Goal: Task Accomplishment & Management: Use online tool/utility

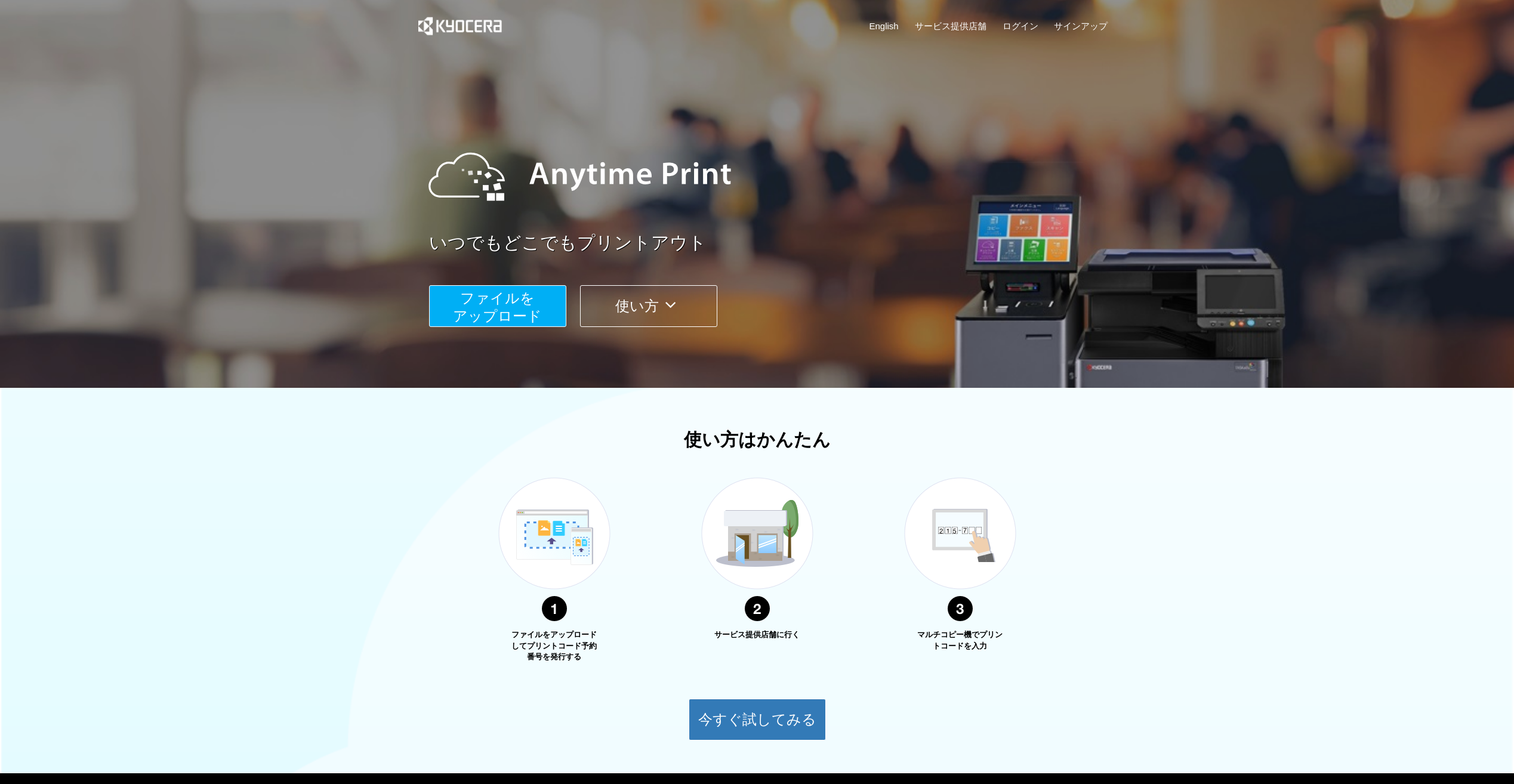
click at [549, 309] on button "ファイルを ​​アップロード" at bounding box center [498, 306] width 137 height 42
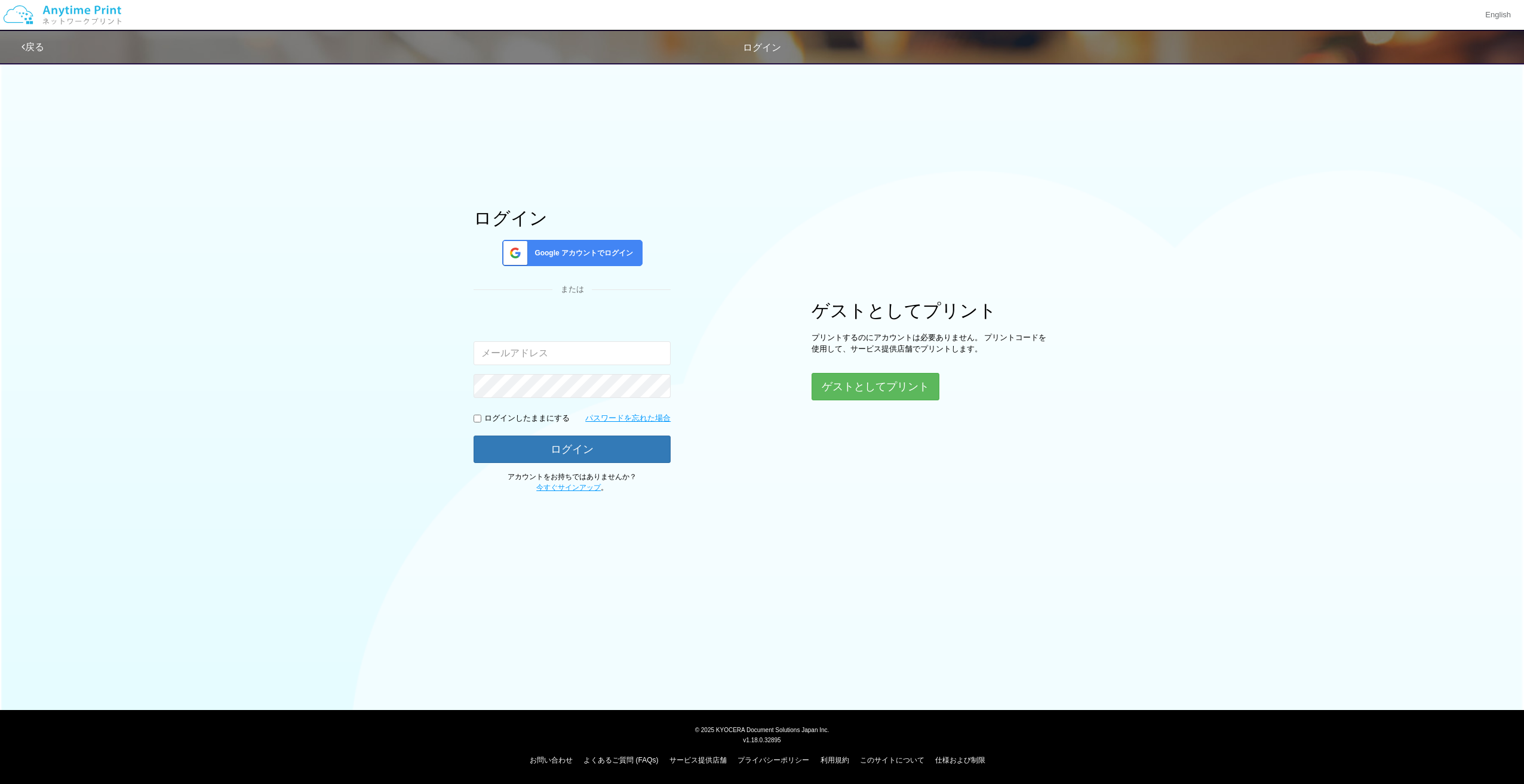
click at [629, 359] on input "email" at bounding box center [572, 353] width 197 height 24
type input "[EMAIL_ADDRESS][DOMAIN_NAME]"
click at [587, 456] on button "ログイン" at bounding box center [572, 448] width 197 height 26
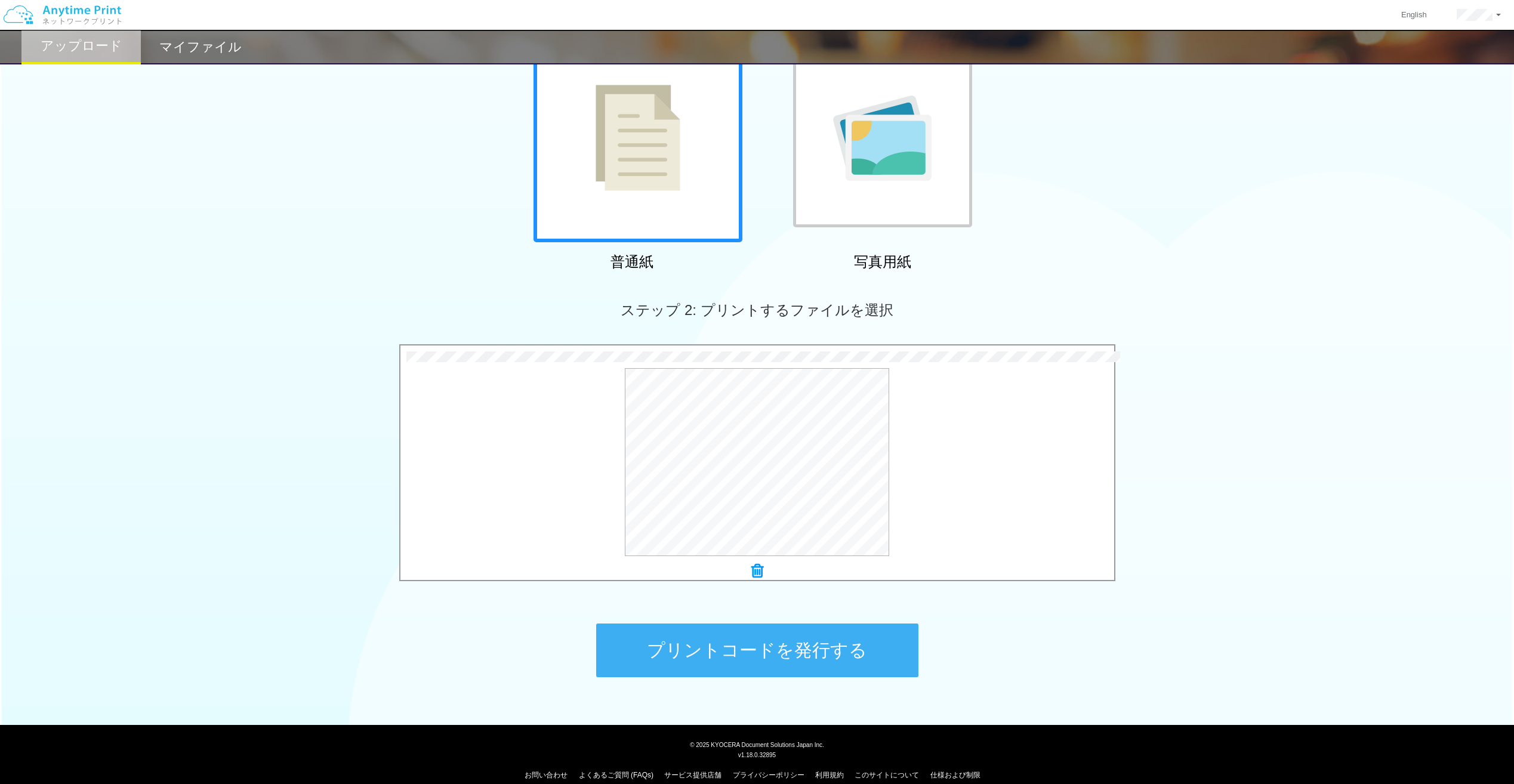
scroll to position [123, 0]
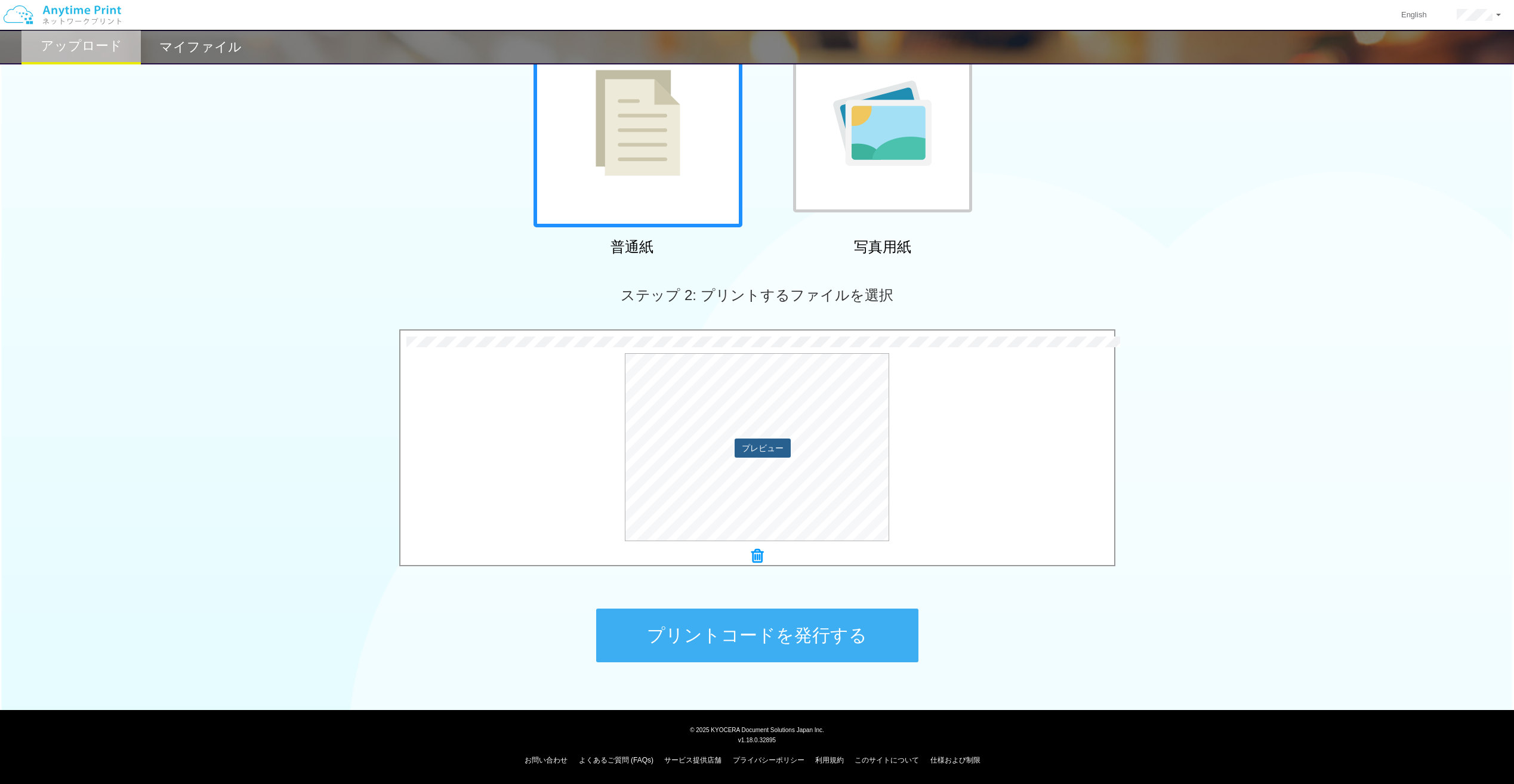
click at [764, 451] on button "プレビュー" at bounding box center [763, 448] width 56 height 19
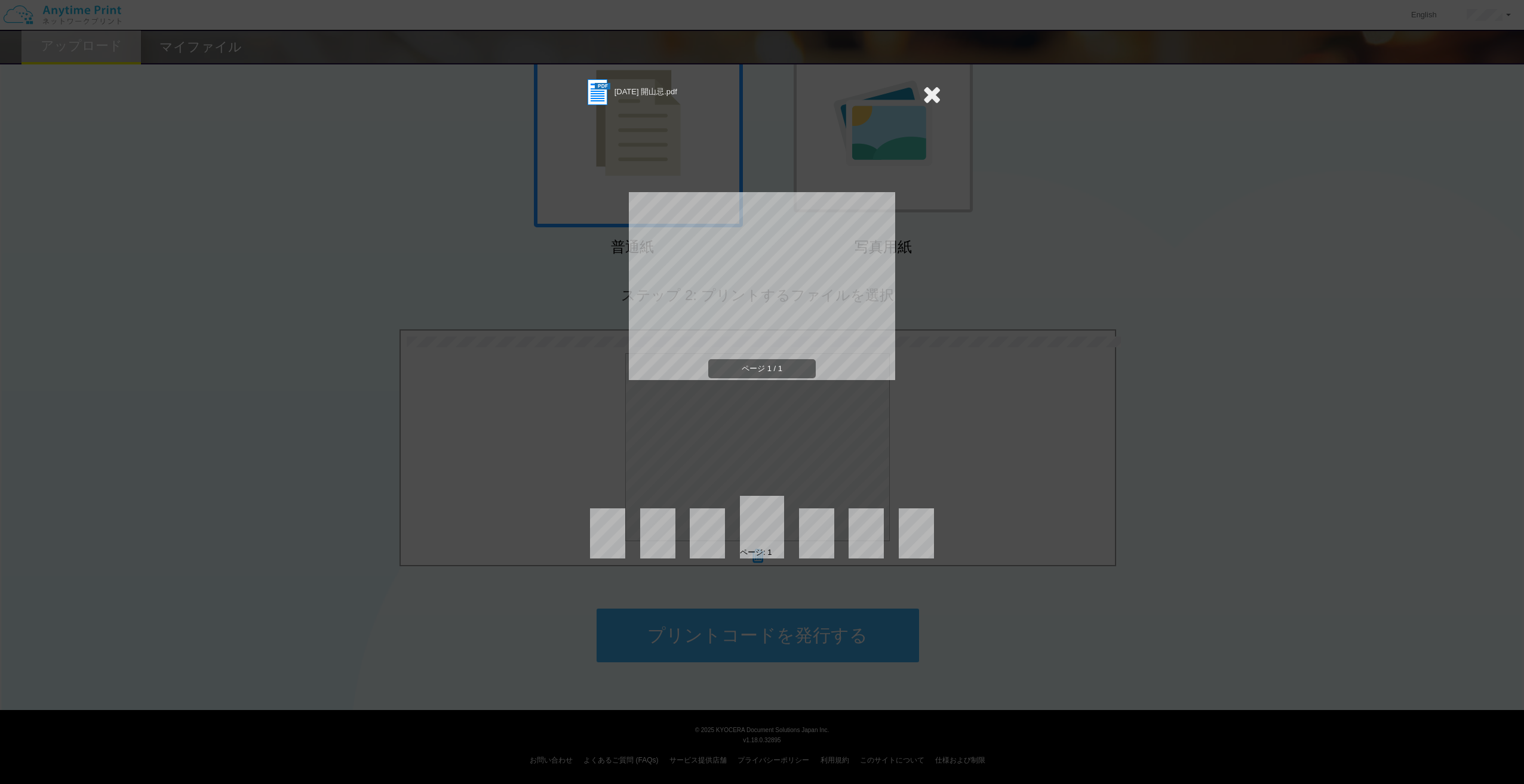
click at [925, 95] on icon at bounding box center [932, 94] width 18 height 24
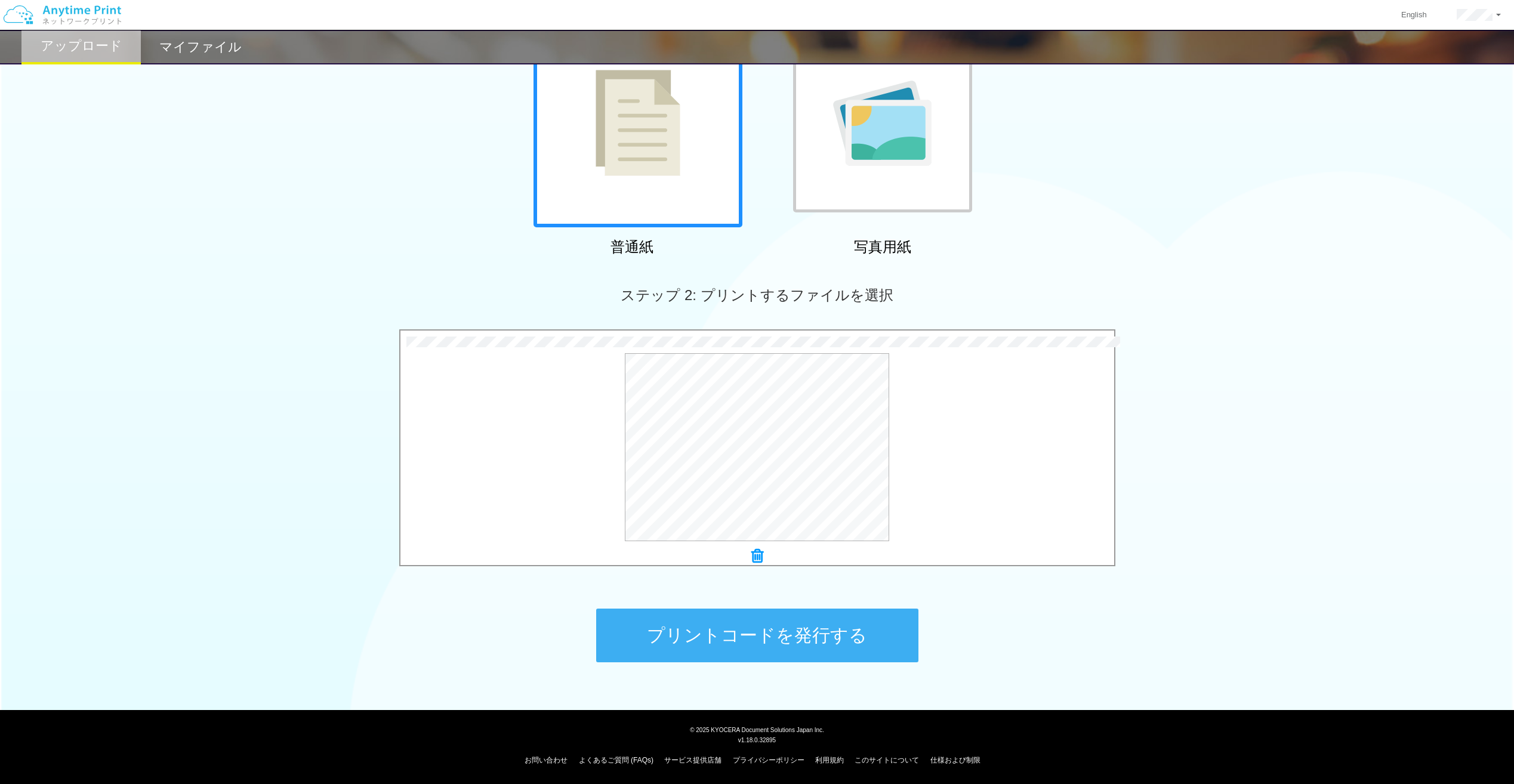
click at [771, 637] on button "プリントコードを発行する" at bounding box center [757, 635] width 323 height 54
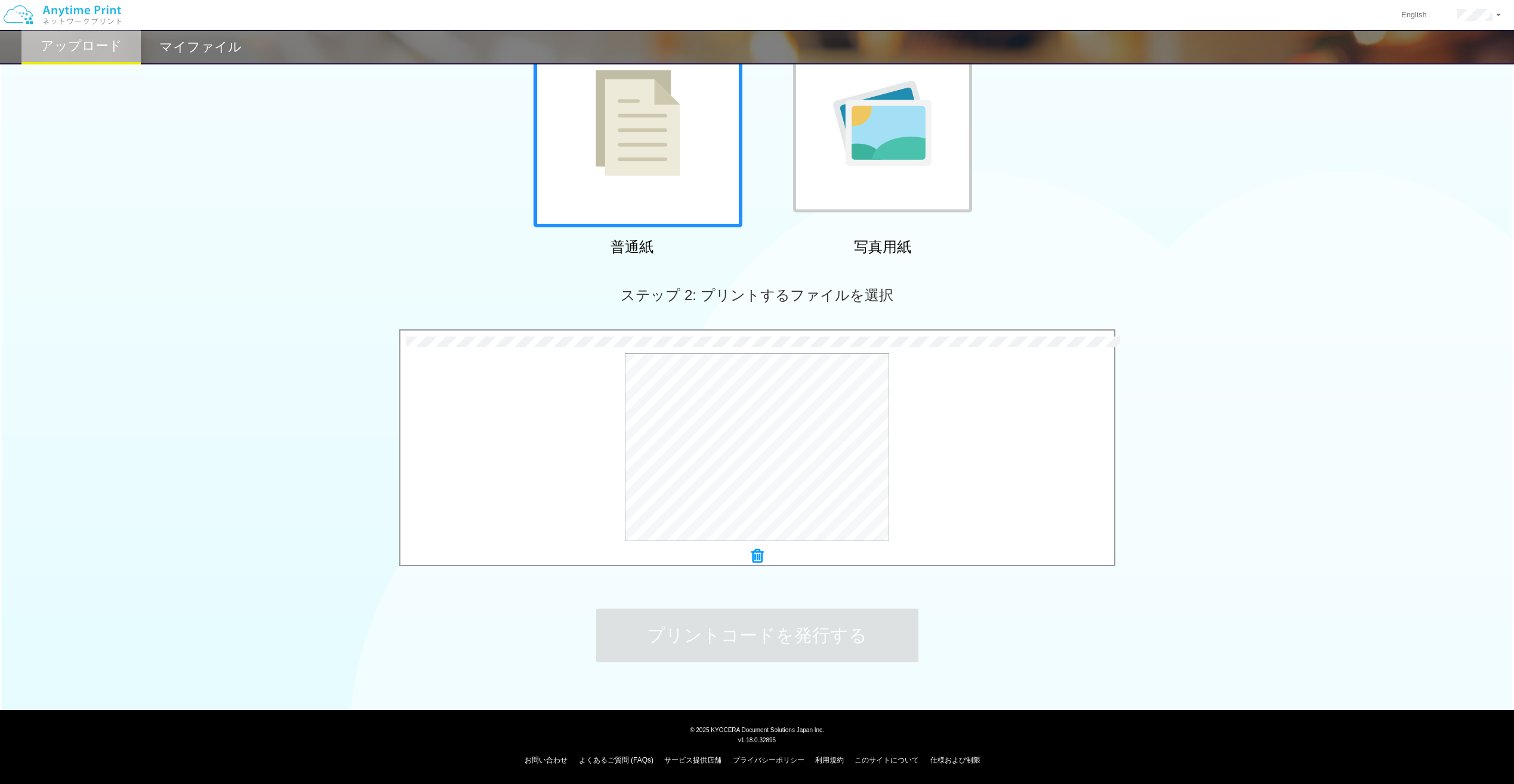
scroll to position [0, 0]
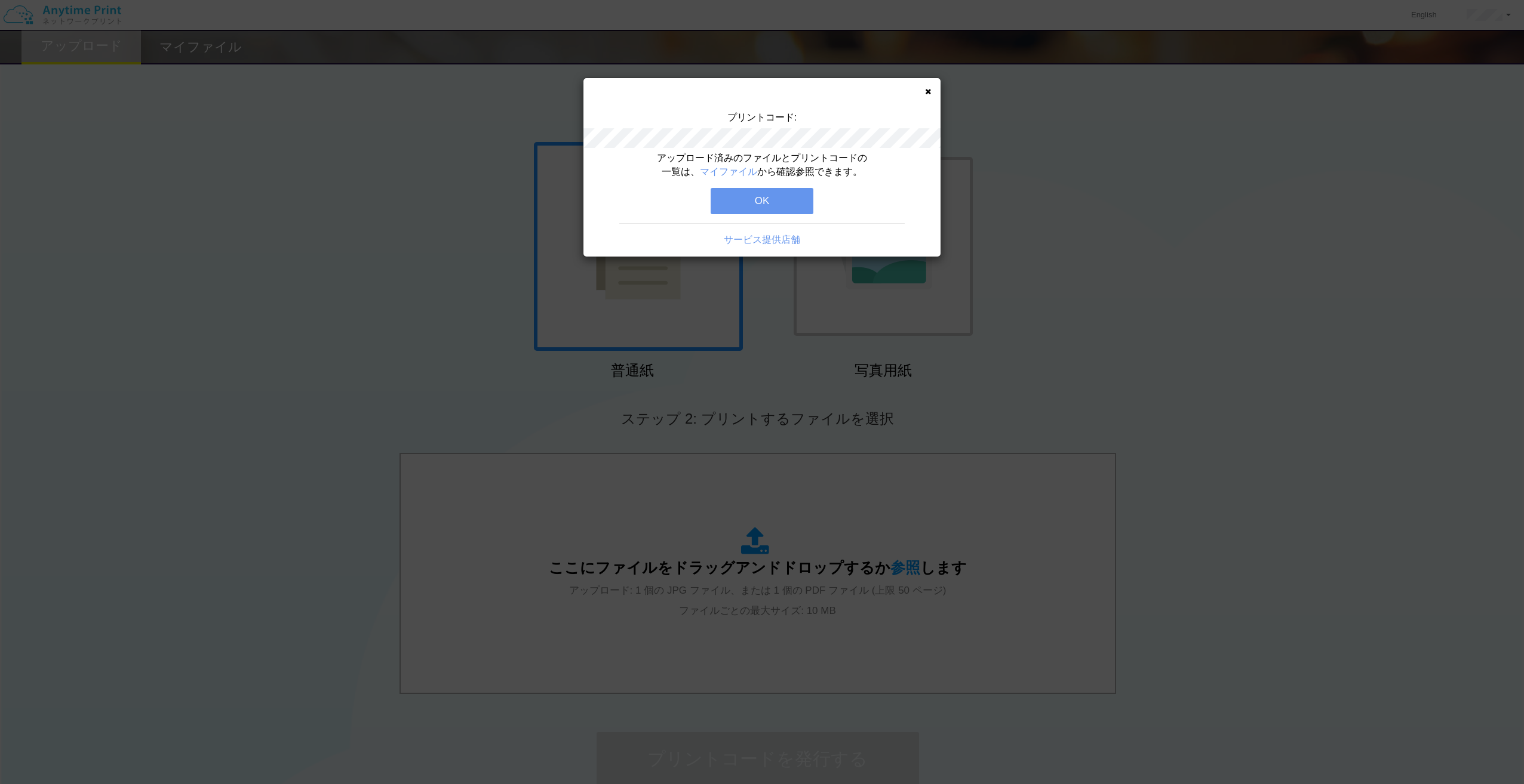
click at [784, 196] on button "OK" at bounding box center [762, 201] width 102 height 26
